Goal: Book appointment/travel/reservation

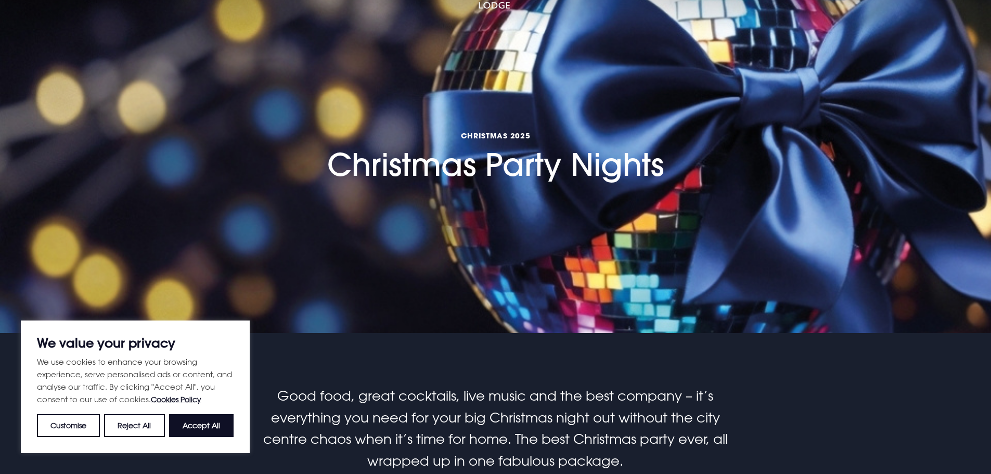
scroll to position [104, 0]
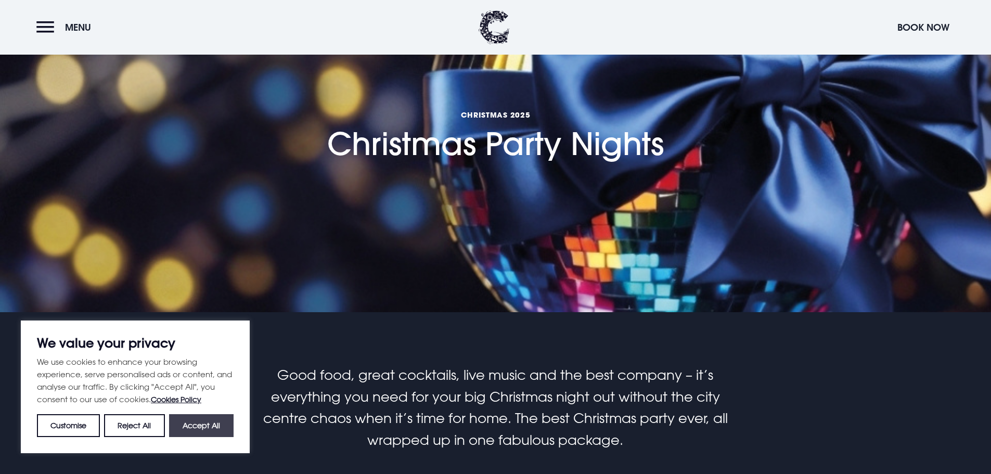
click at [213, 426] on button "Accept All" at bounding box center [201, 425] width 64 height 23
checkbox input "true"
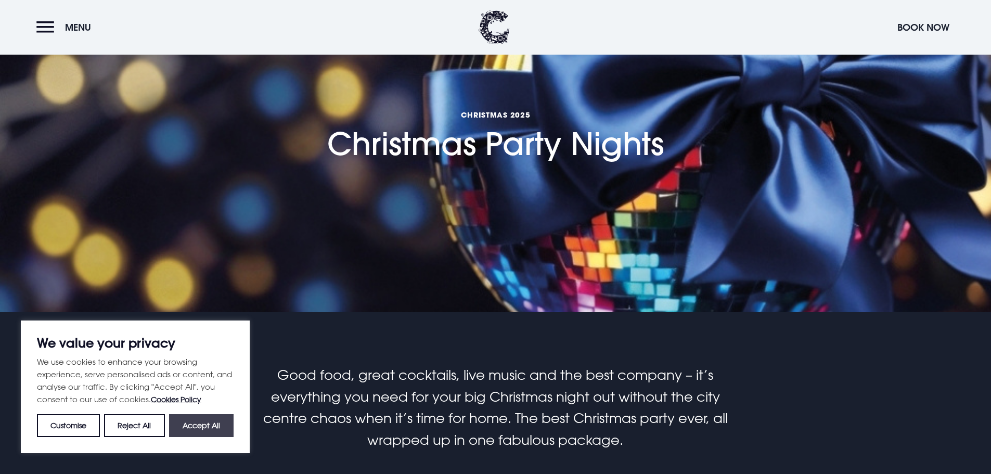
checkbox input "true"
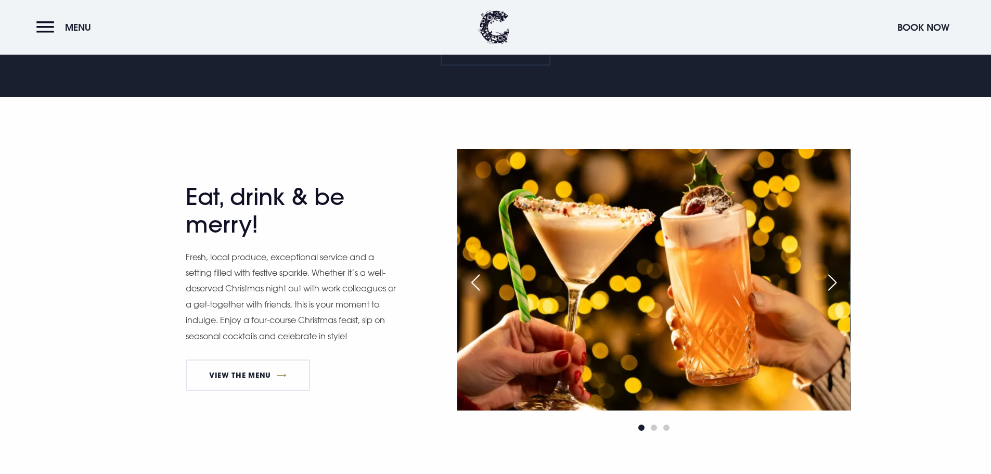
scroll to position [520, 0]
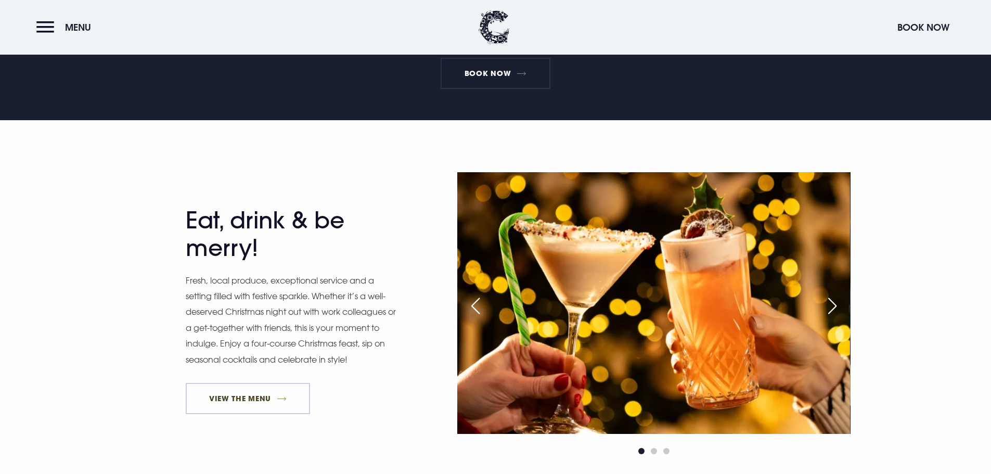
click at [250, 398] on link "View The Menu" at bounding box center [248, 398] width 125 height 31
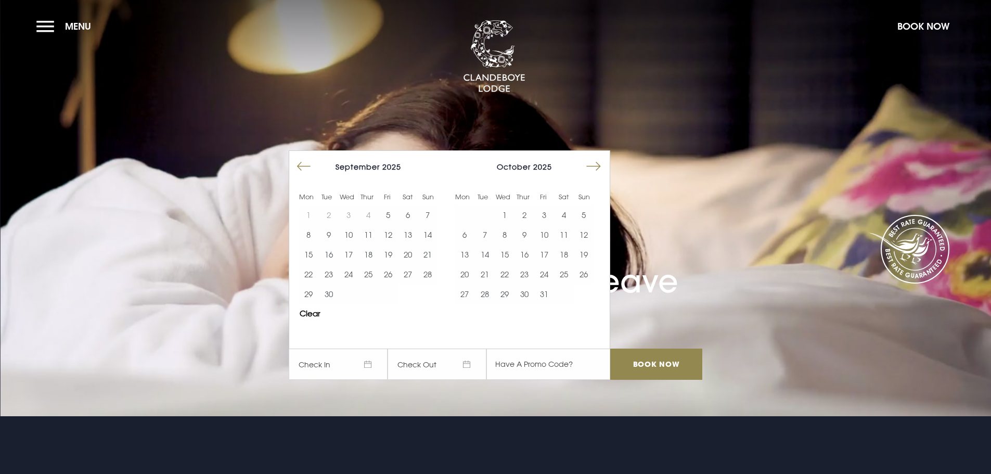
click at [597, 161] on button "Move forward to switch to the next month." at bounding box center [594, 167] width 20 height 20
click at [566, 234] on button "13" at bounding box center [564, 235] width 20 height 20
click at [587, 235] on button "14" at bounding box center [584, 235] width 20 height 20
click at [655, 366] on input "Book Now" at bounding box center [656, 363] width 92 height 31
